Goal: Task Accomplishment & Management: Manage account settings

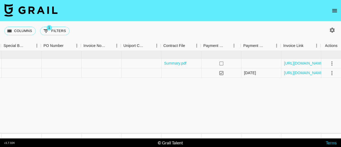
scroll to position [0, 518]
click at [219, 64] on icon "no" at bounding box center [219, 63] width 5 height 5
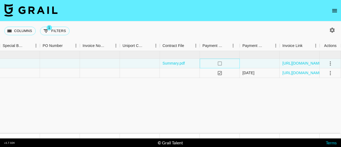
click at [219, 64] on icon "no" at bounding box center [219, 63] width 5 height 5
click at [332, 63] on icon "select merge strategy" at bounding box center [331, 63] width 6 height 6
click at [219, 66] on icon "no" at bounding box center [219, 63] width 5 height 5
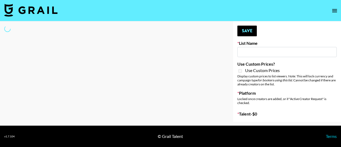
type input "[GEOGRAPHIC_DATA]"
select select "Song"
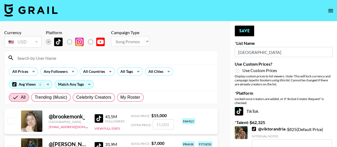
click at [52, 59] on input at bounding box center [114, 58] width 200 height 9
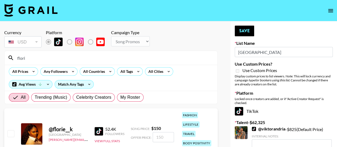
type input "flori"
click at [10, 131] on input "checkbox" at bounding box center [10, 133] width 6 height 6
checkbox input "true"
type input "150"
click at [250, 27] on button "Save" at bounding box center [244, 31] width 19 height 11
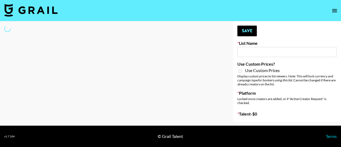
type input "GoVanni Campaign"
select select "Song"
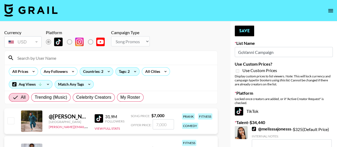
click at [53, 55] on input at bounding box center [114, 58] width 200 height 9
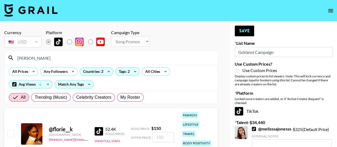
type input "[PERSON_NAME]"
click at [12, 132] on input "checkbox" at bounding box center [10, 133] width 6 height 6
checkbox input "true"
type input "150"
click at [246, 33] on button "Save" at bounding box center [244, 31] width 19 height 11
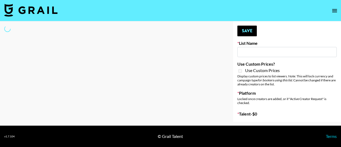
type input "Laundry Day - Supermodel"
select select "Song"
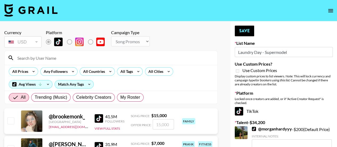
click at [98, 59] on input at bounding box center [114, 58] width 200 height 9
type input "giacanning"
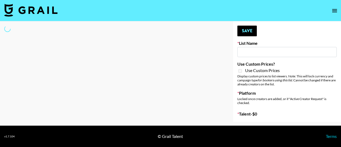
type input "Laundry Day - Supermodel"
select select "Song"
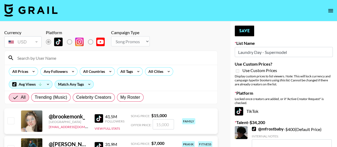
click at [57, 59] on input at bounding box center [114, 58] width 200 height 9
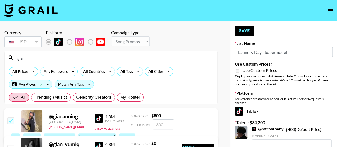
type input "gia"
click at [171, 129] on input "number" at bounding box center [163, 124] width 21 height 10
drag, startPoint x: 240, startPoint y: 71, endPoint x: 246, endPoint y: 66, distance: 7.6
click at [246, 66] on div "Use Custom Prices? Use Custom Prices Display custom prices to list viewers. Not…" at bounding box center [284, 73] width 98 height 25
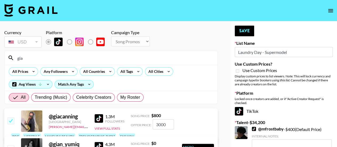
click at [265, 102] on div "Locked once creators are added, or if "Active Creator Request" is checked." at bounding box center [284, 101] width 98 height 8
click at [167, 129] on input "3000" at bounding box center [163, 124] width 21 height 10
type input "300"
click at [241, 31] on button "Save" at bounding box center [244, 31] width 19 height 11
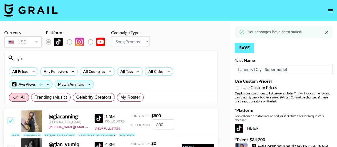
click at [241, 31] on icon at bounding box center [242, 32] width 6 height 6
click at [47, 58] on input "gia" at bounding box center [114, 58] width 200 height 9
type input "g"
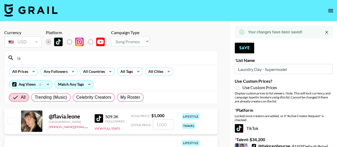
type input "l"
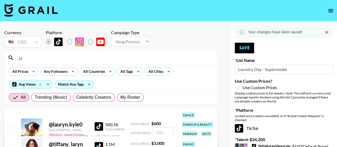
type input "_lav"
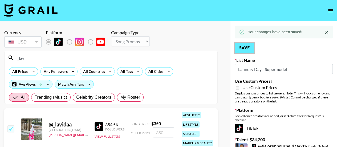
click at [245, 47] on button "Save" at bounding box center [244, 48] width 19 height 11
click at [39, 58] on input "_lav" at bounding box center [114, 58] width 200 height 9
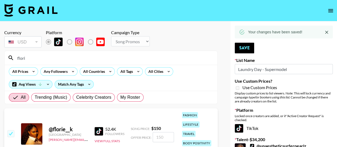
type input "flori"
click at [13, 134] on input "checkbox" at bounding box center [10, 133] width 6 height 6
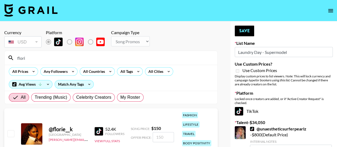
click at [13, 134] on input "checkbox" at bounding box center [10, 133] width 6 height 6
checkbox input "true"
type input "150"
click at [245, 29] on button "Save" at bounding box center [244, 31] width 19 height 11
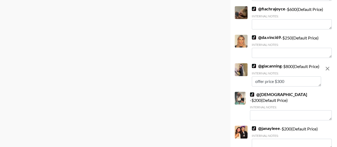
scroll to position [2190, 0]
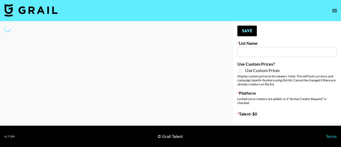
select select "Song"
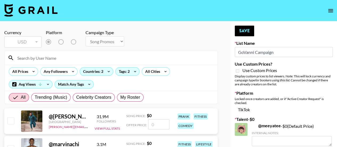
type input "GoVanni Campaign"
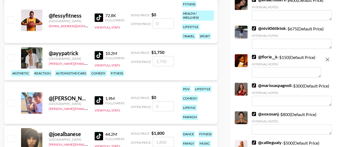
scroll to position [256, 0]
